Goal: Find specific page/section: Find specific page/section

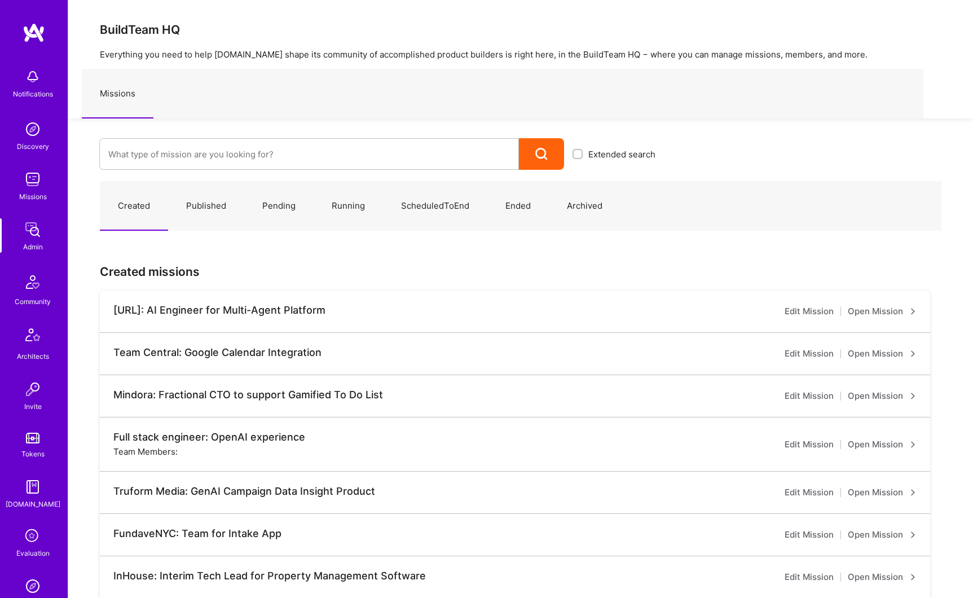
click at [215, 209] on link "Published" at bounding box center [206, 206] width 76 height 49
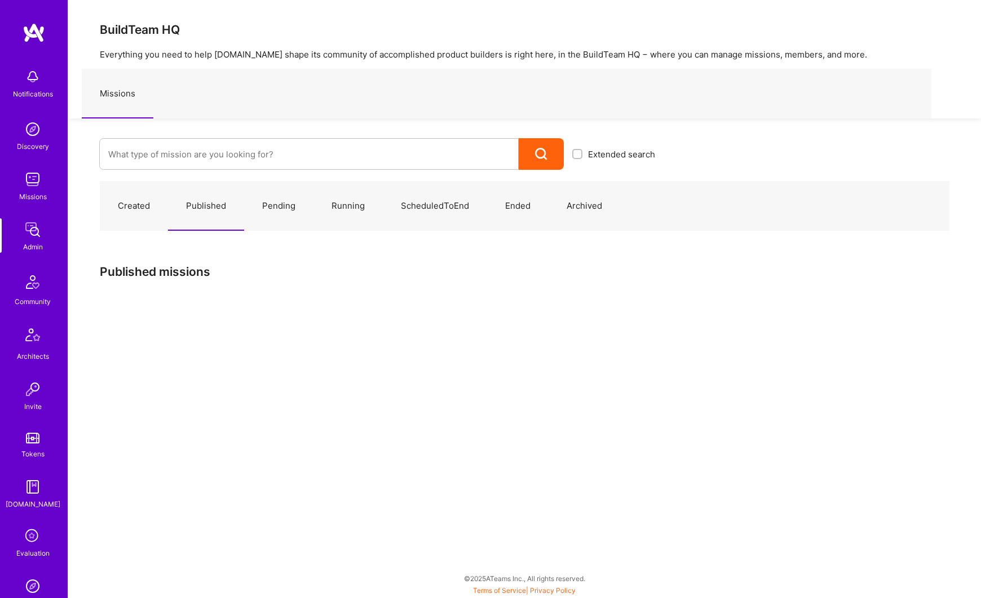
click at [212, 208] on link "Published" at bounding box center [206, 206] width 76 height 49
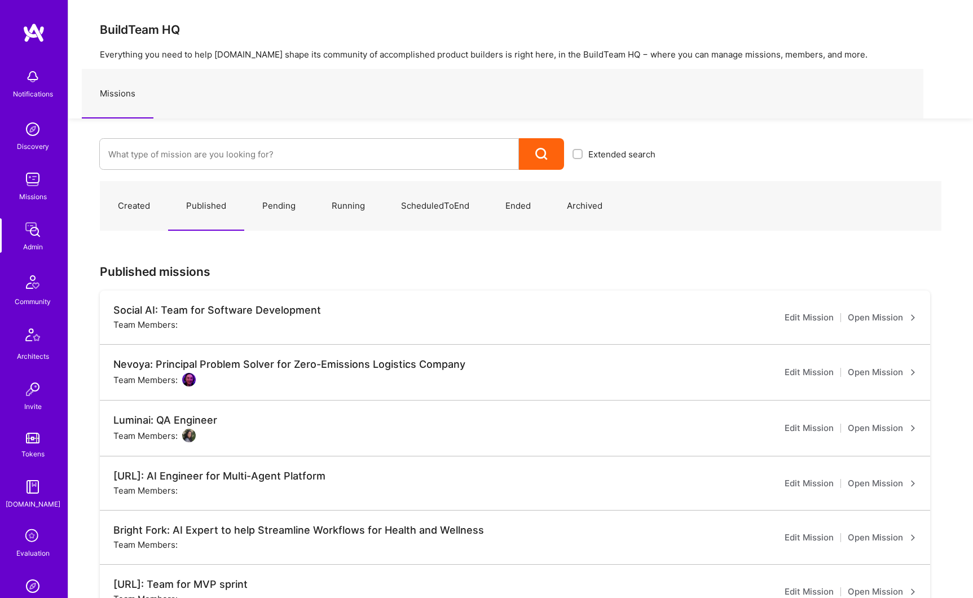
click at [244, 312] on div "Social AI: Team for Software Development" at bounding box center [217, 310] width 208 height 12
click at [873, 316] on link "Open Mission" at bounding box center [882, 318] width 69 height 14
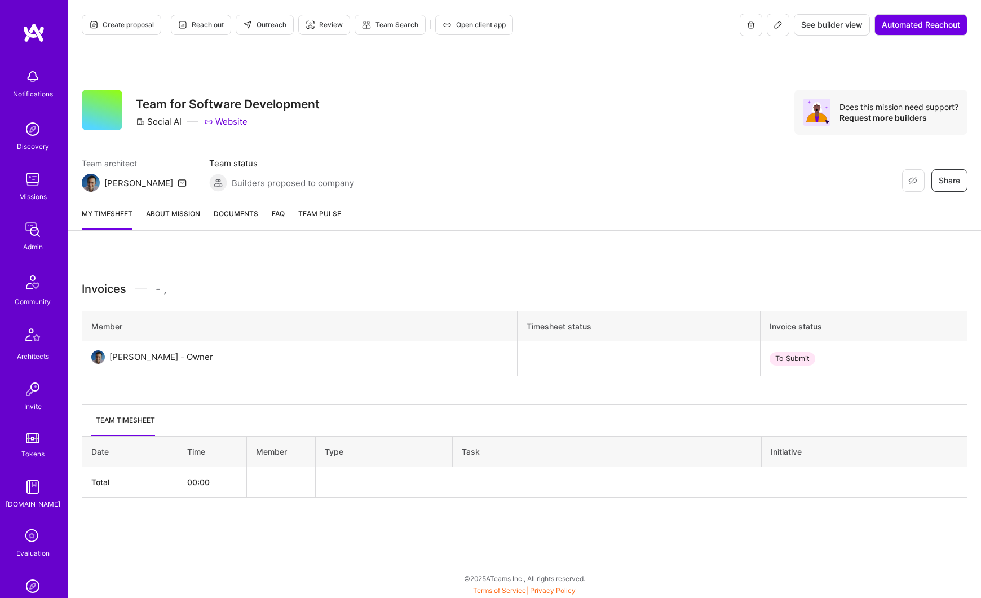
click at [175, 213] on link "About Mission" at bounding box center [173, 219] width 54 height 23
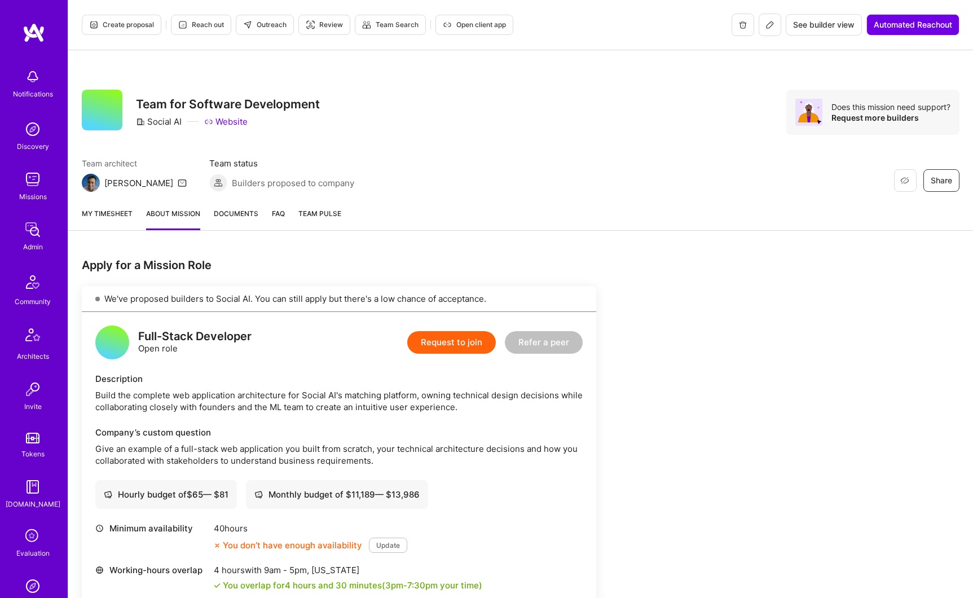
click at [773, 31] on button at bounding box center [770, 25] width 23 height 23
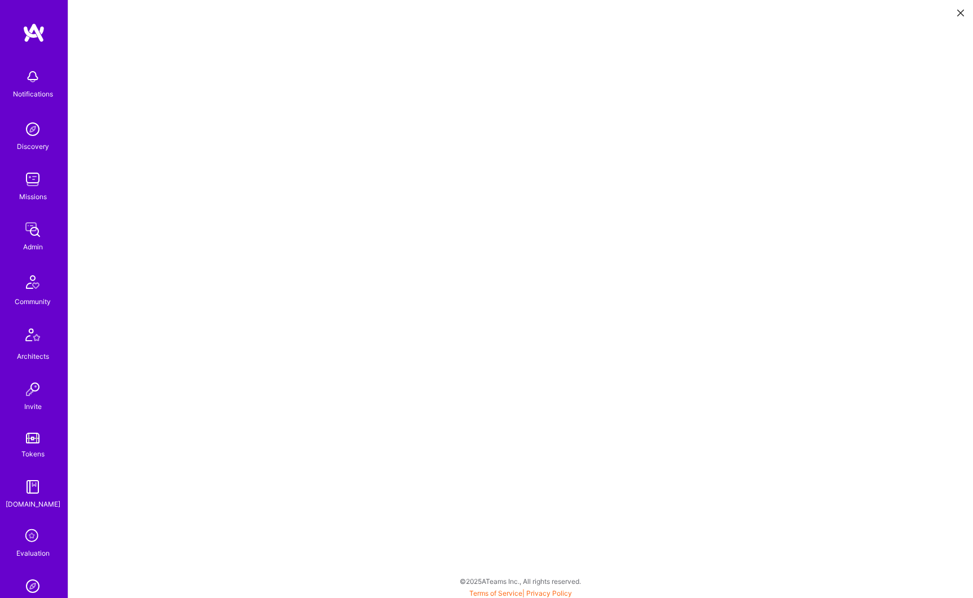
scroll to position [3, 0]
